Goal: Find specific page/section: Find specific page/section

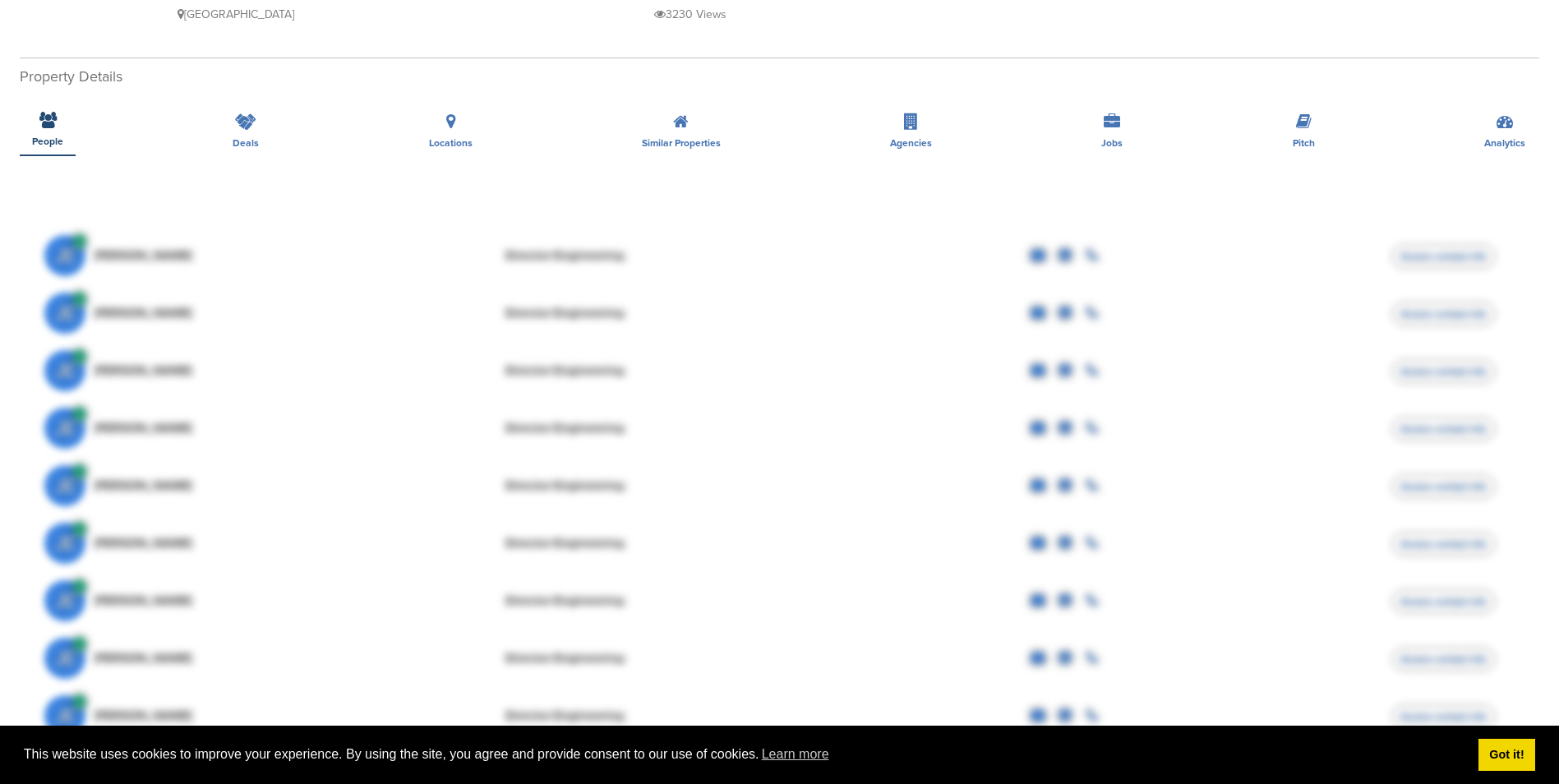
scroll to position [329, 0]
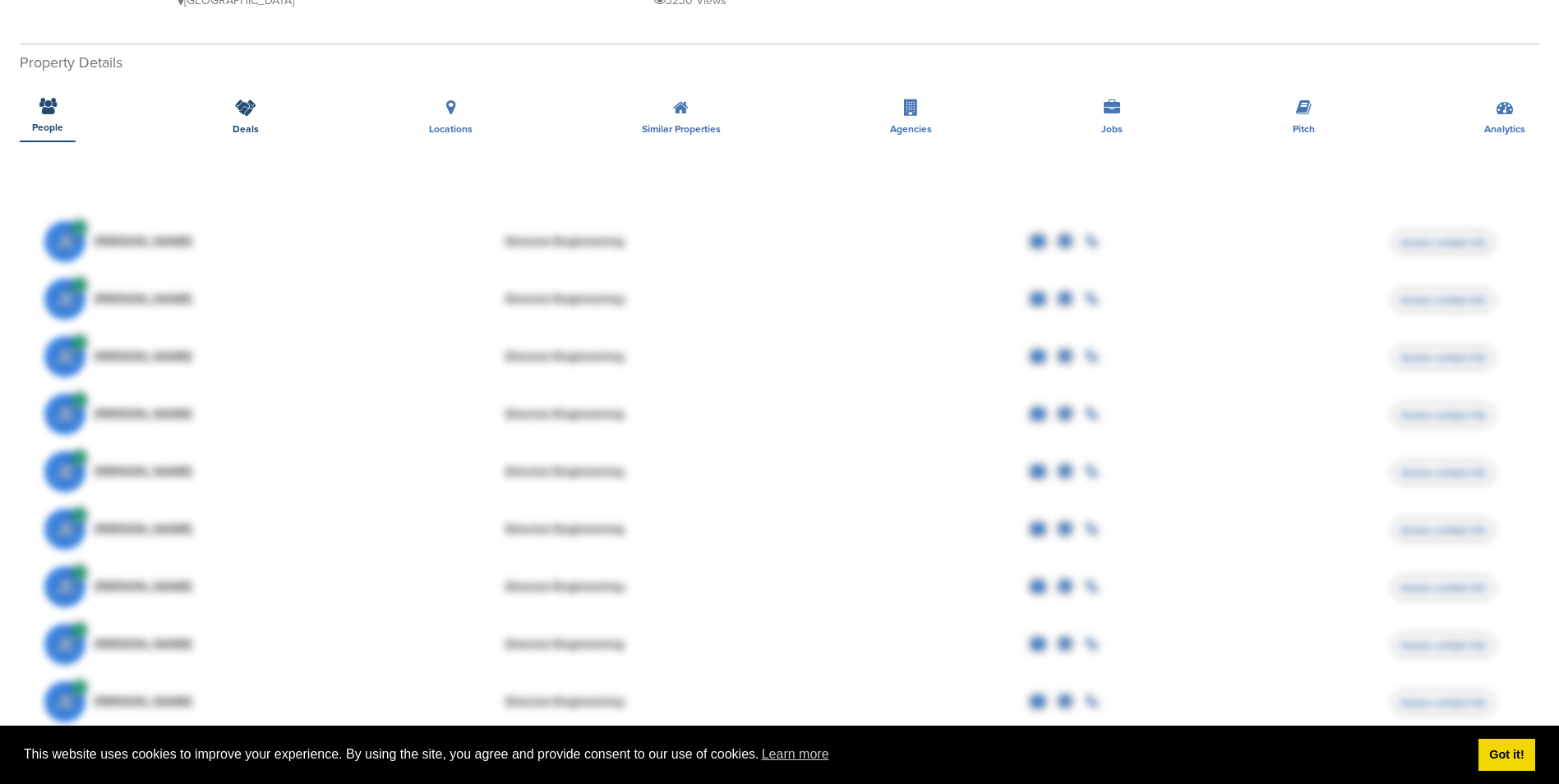
click at [257, 86] on div "Deals" at bounding box center [246, 112] width 50 height 61
click at [265, 99] on div "Deals" at bounding box center [246, 112] width 50 height 61
click at [239, 99] on icon at bounding box center [246, 107] width 21 height 16
click at [1487, 758] on link "Got it!" at bounding box center [1507, 755] width 56 height 33
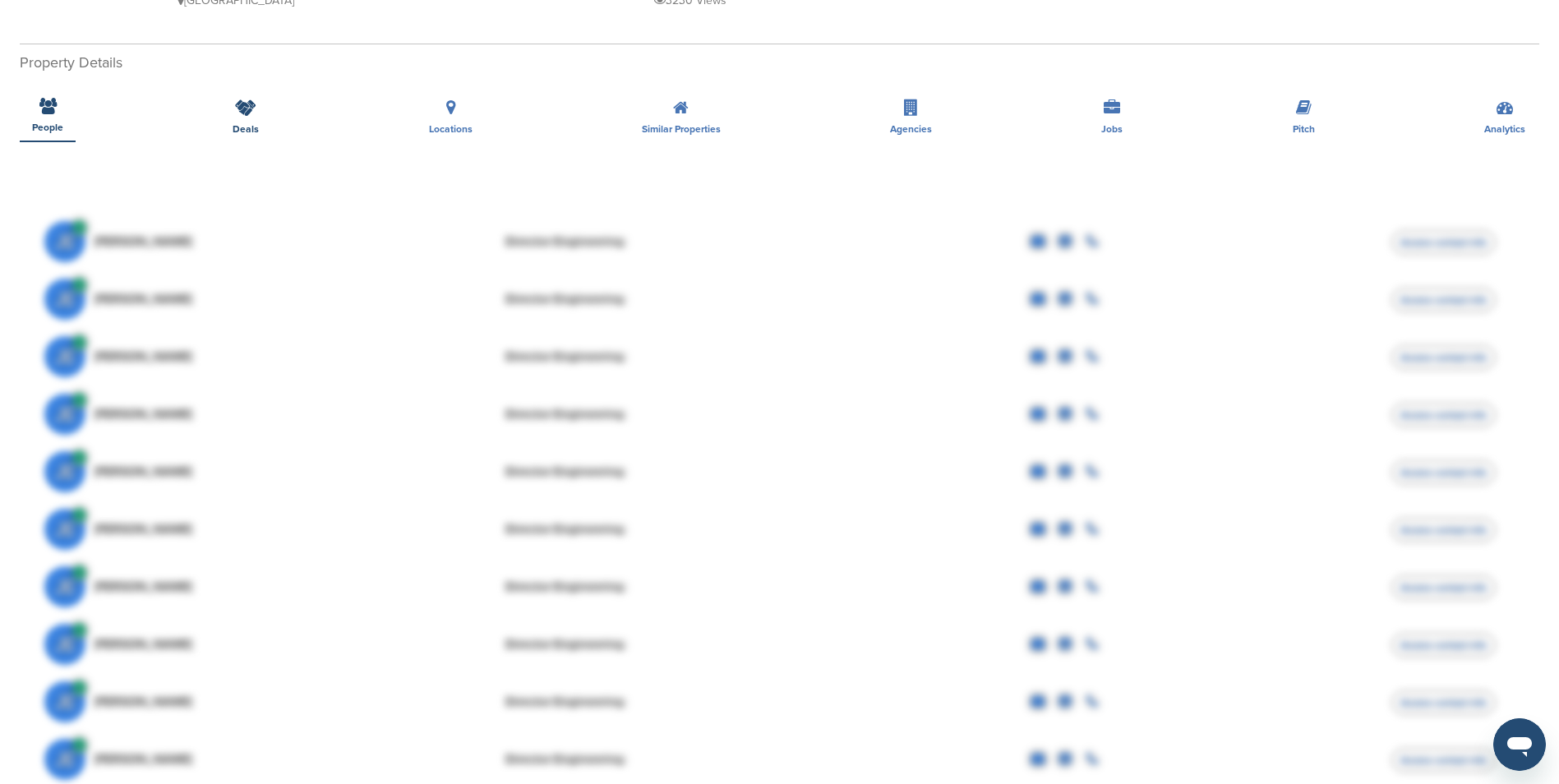
click at [244, 122] on div "Deals" at bounding box center [246, 112] width 50 height 61
click at [246, 100] on icon at bounding box center [246, 107] width 21 height 16
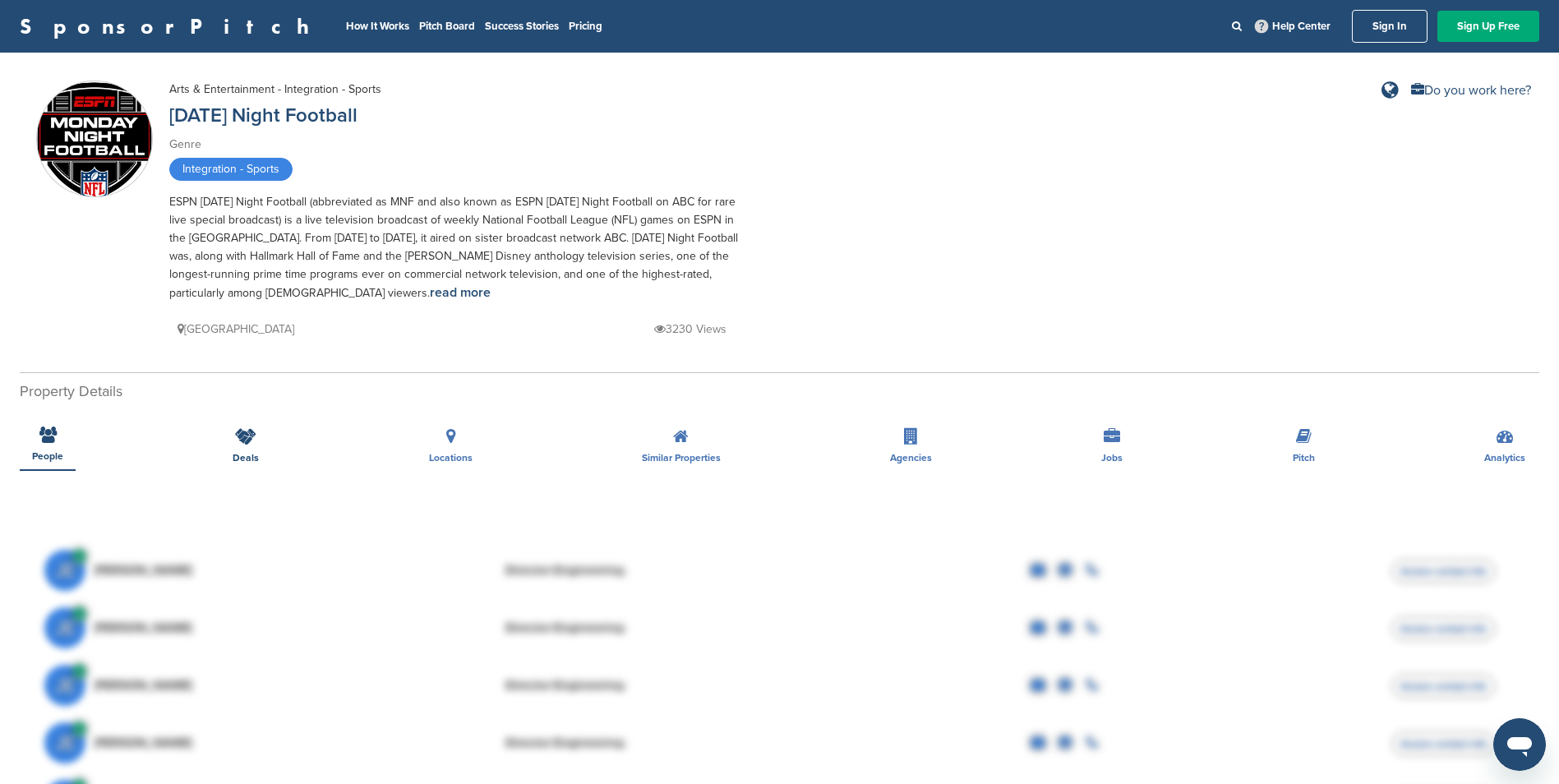
click at [248, 452] on span "Deals" at bounding box center [246, 457] width 26 height 10
click at [248, 441] on icon at bounding box center [246, 436] width 21 height 16
click at [250, 435] on icon at bounding box center [246, 436] width 21 height 16
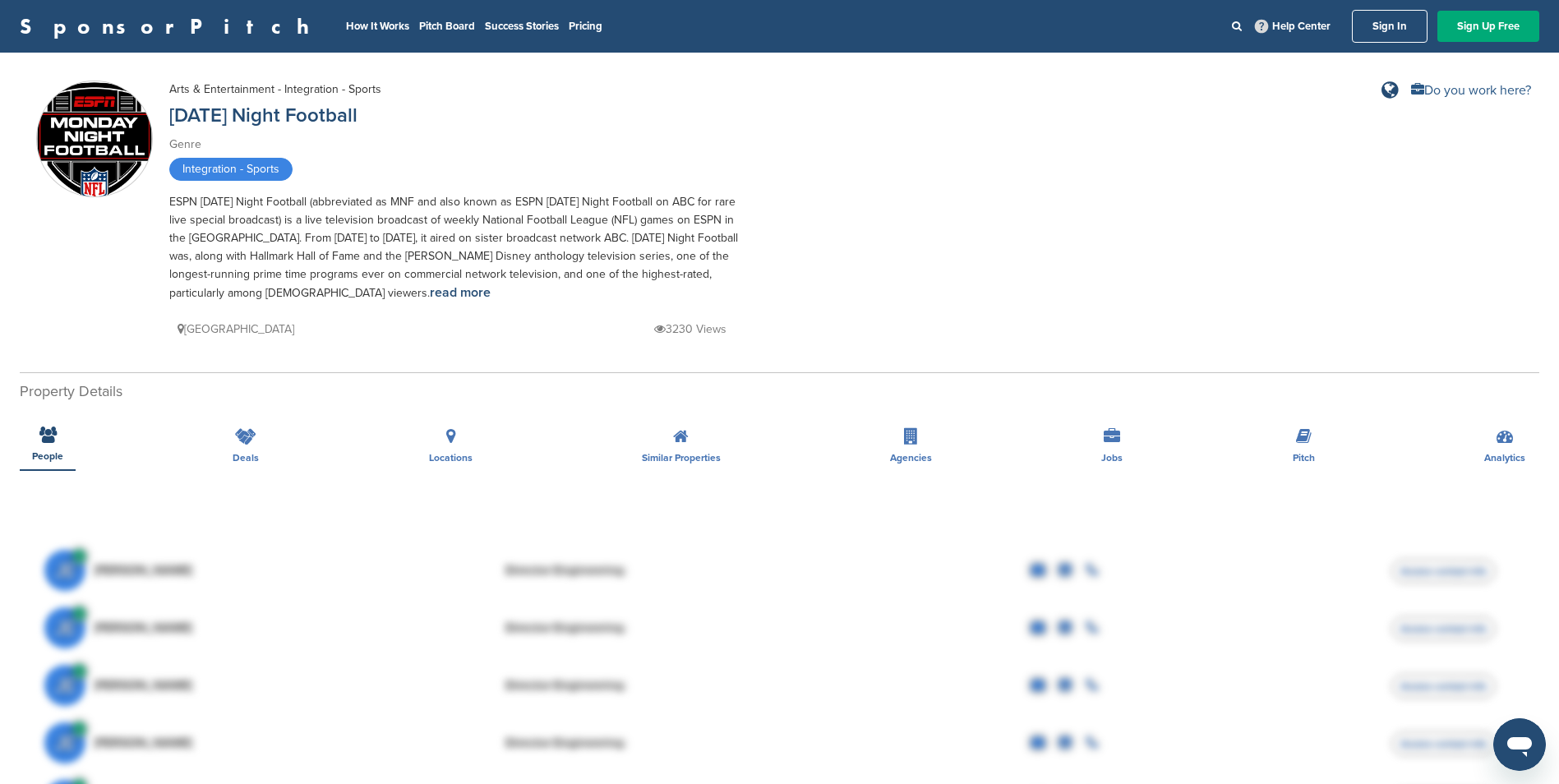
click at [1461, 93] on div "Do you work here?" at bounding box center [1471, 90] width 120 height 14
